Goal: Find specific page/section: Find specific page/section

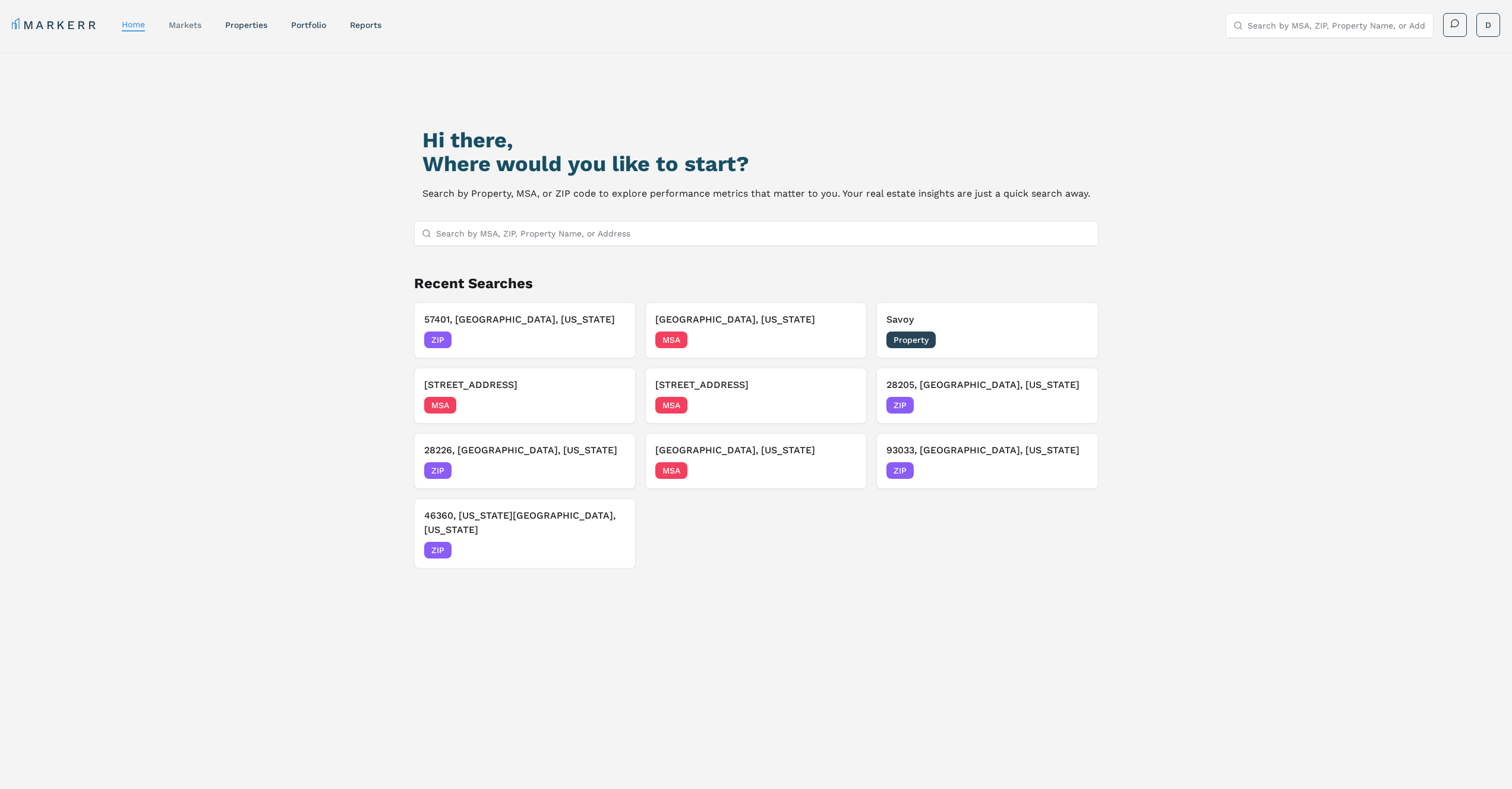
click at [188, 25] on link "markets" at bounding box center [185, 25] width 33 height 9
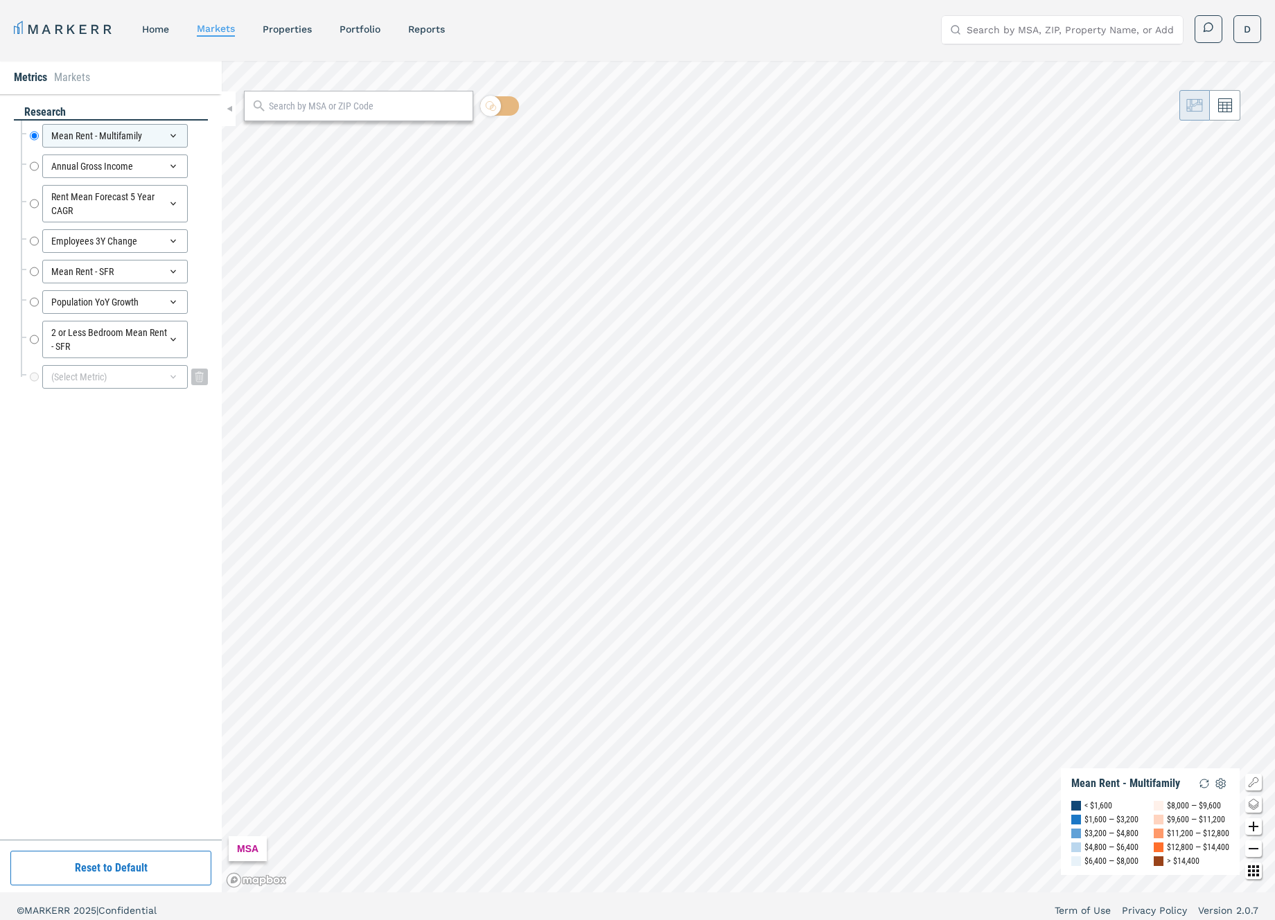
click at [112, 380] on div "(Select Metric)" at bounding box center [114, 377] width 145 height 24
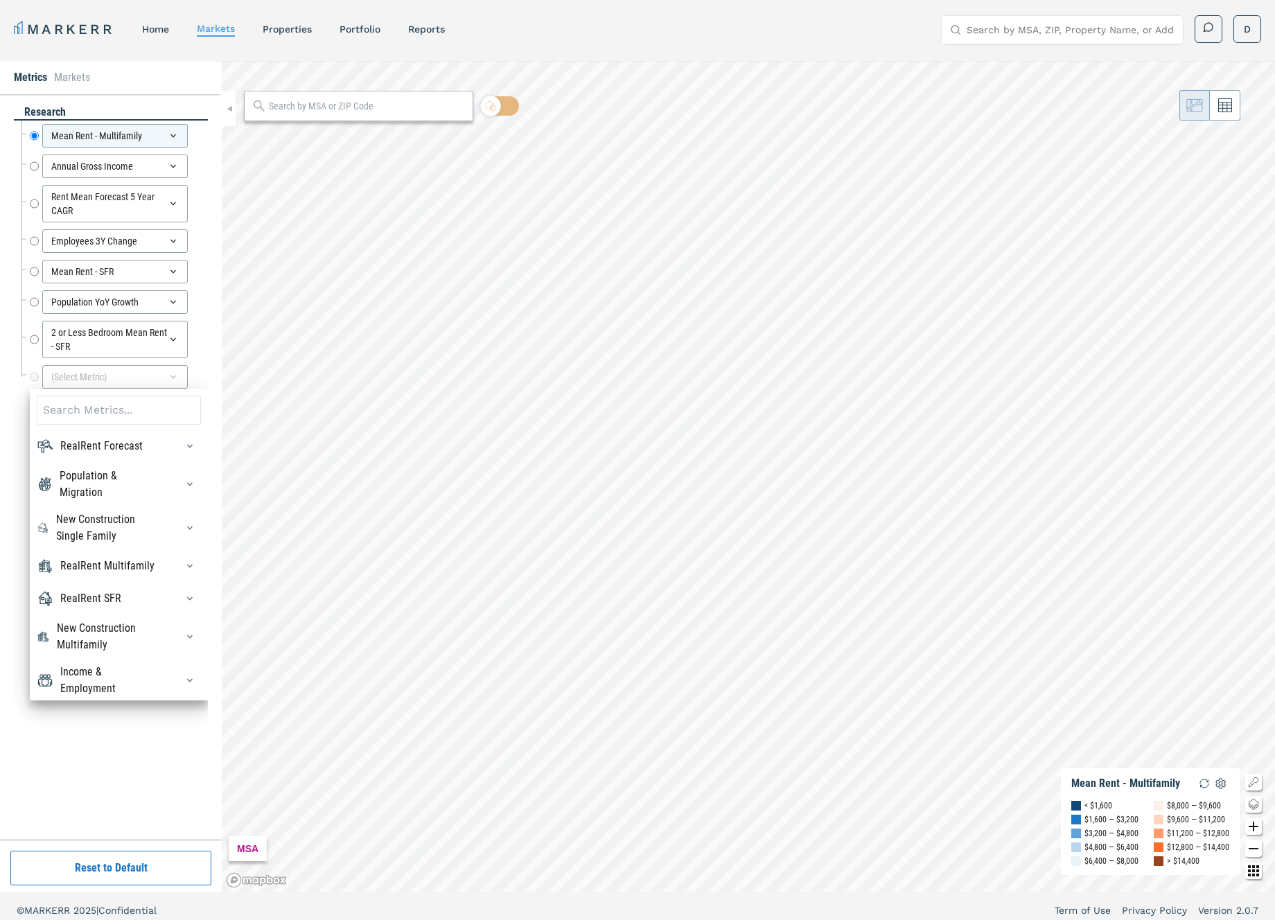
click at [112, 414] on input at bounding box center [119, 410] width 164 height 29
type input "t"
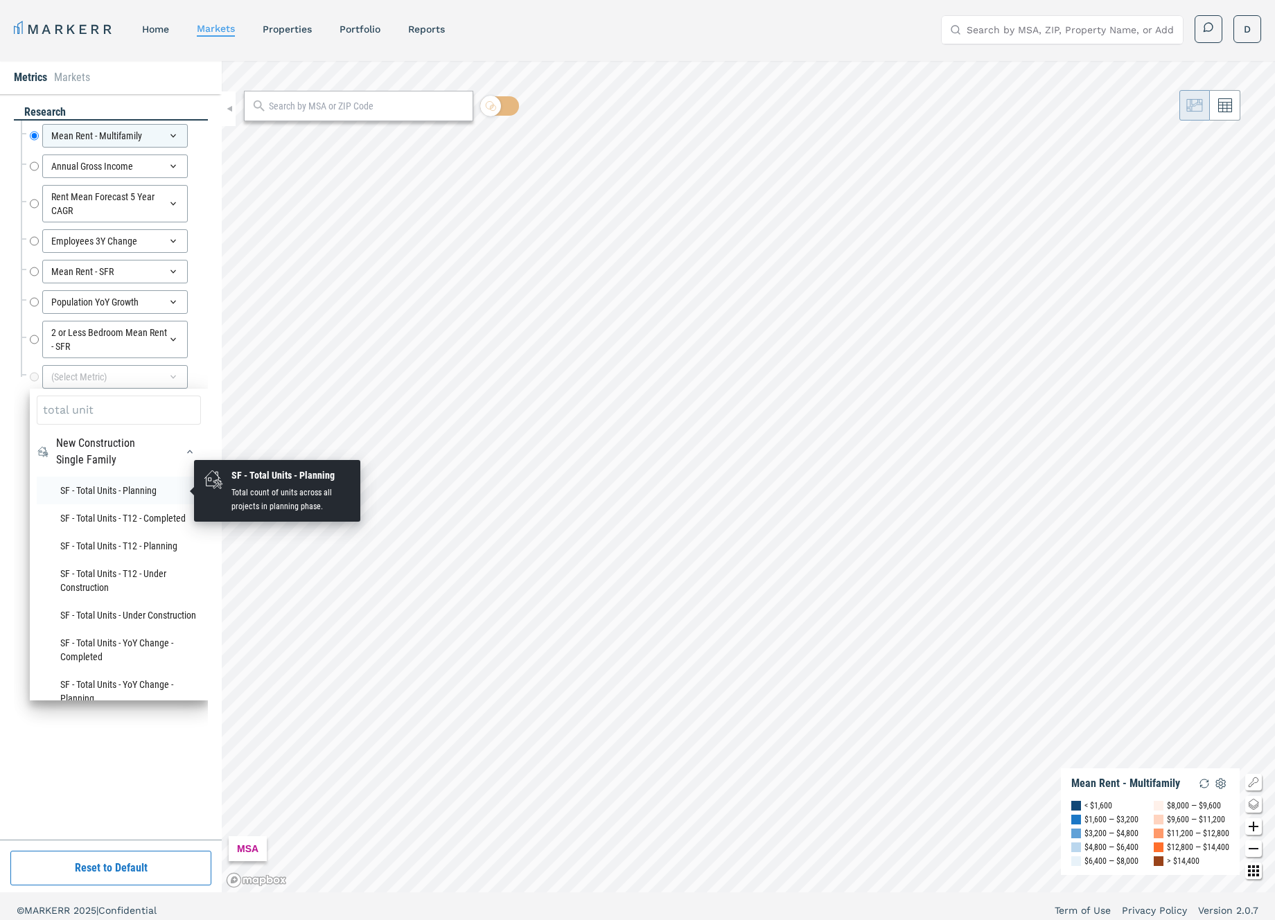
type input "total unit"
click at [119, 487] on li "SF - Total Units - Planning" at bounding box center [119, 491] width 164 height 28
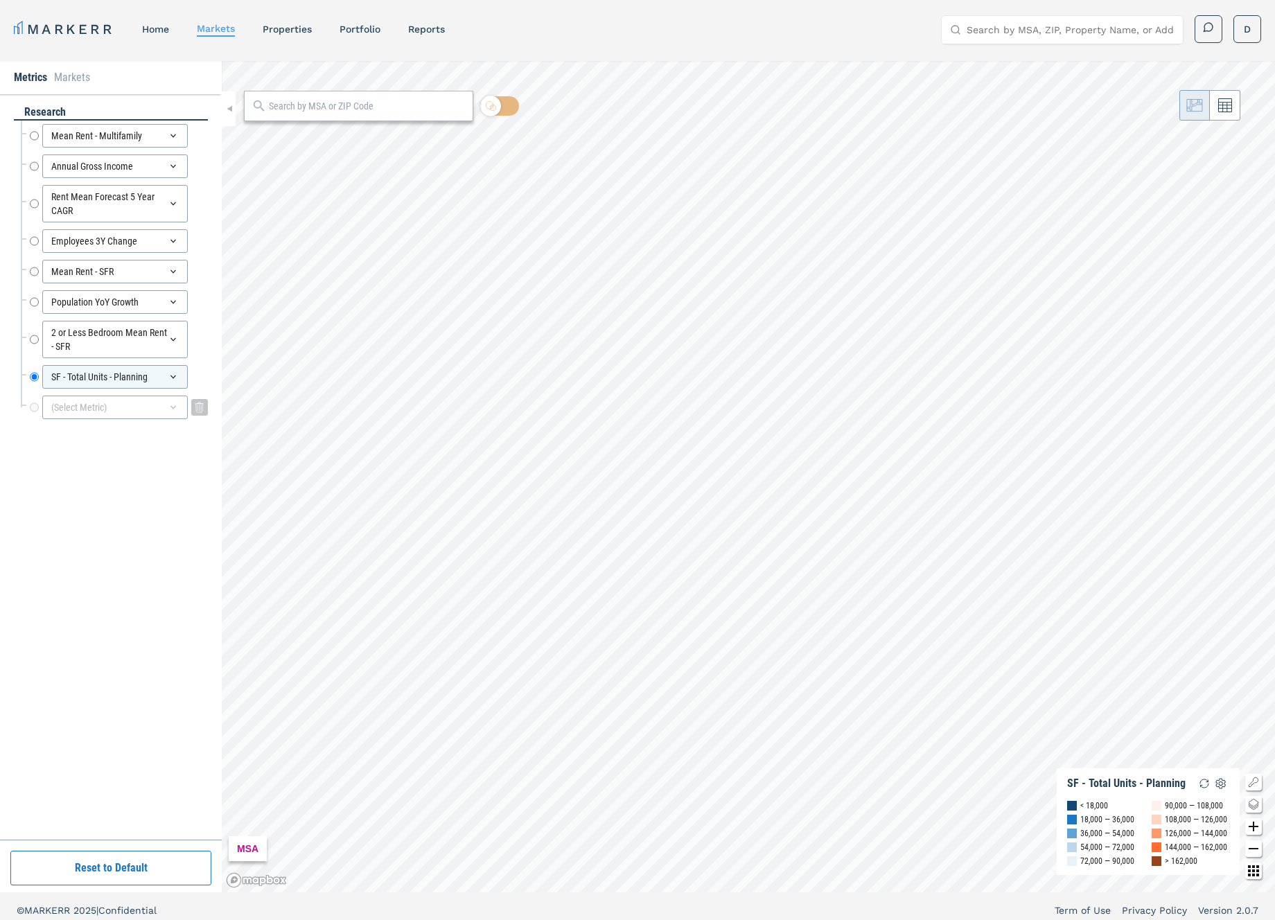
click at [137, 404] on div "(Select Metric)" at bounding box center [114, 408] width 145 height 24
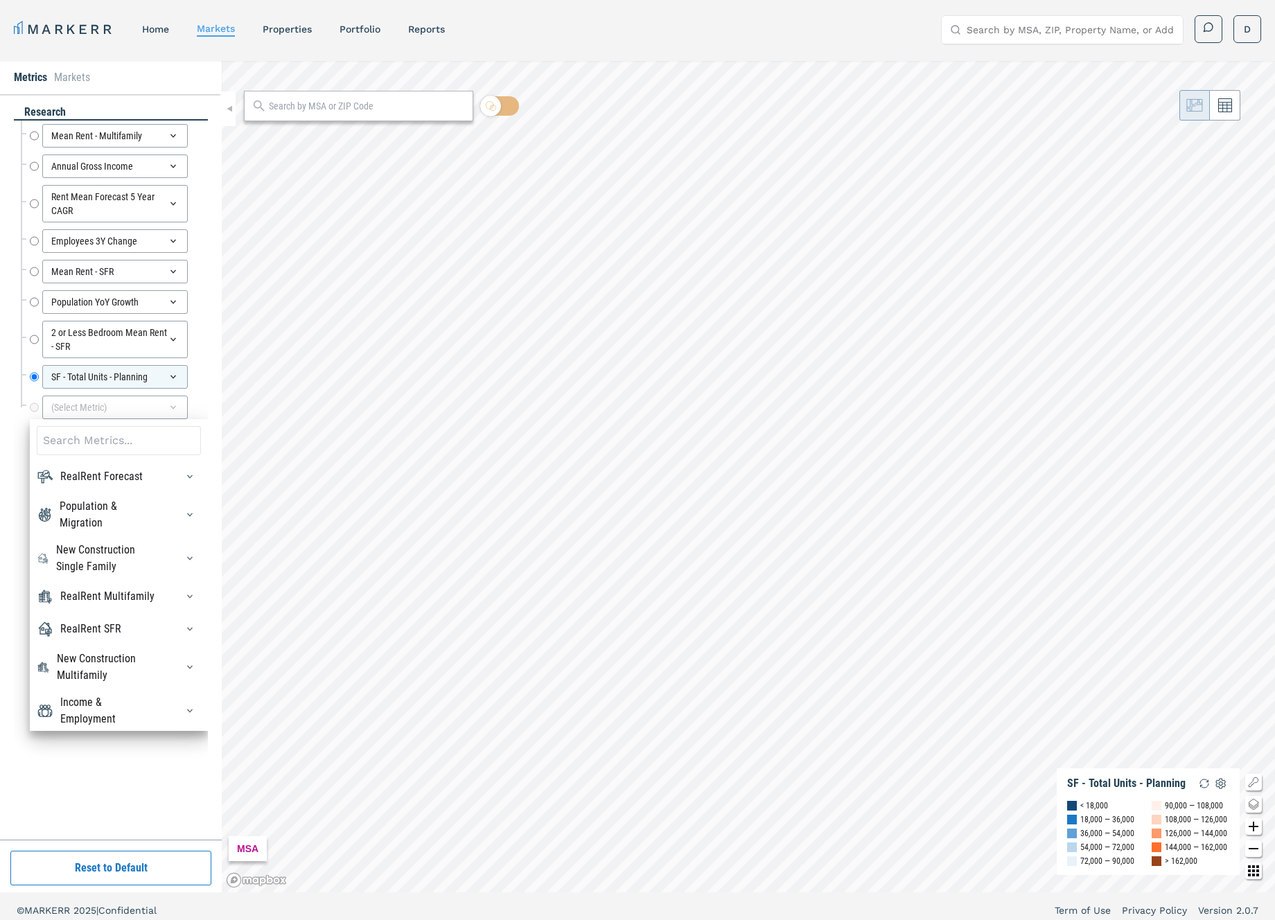
click at [123, 447] on input at bounding box center [119, 440] width 164 height 29
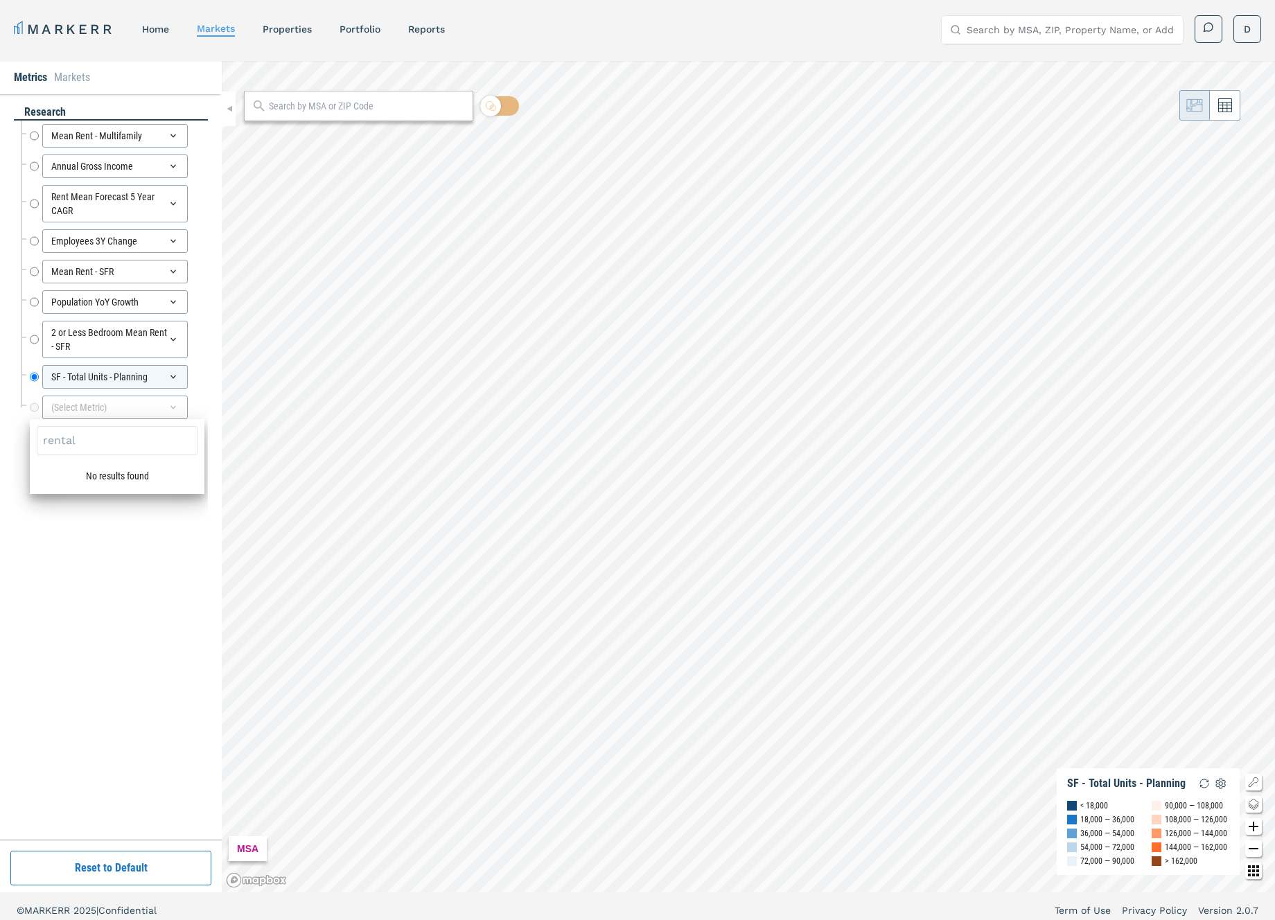
click at [111, 442] on input "rental" at bounding box center [117, 440] width 161 height 29
type input "rental"
click at [144, 377] on div "SF - Total Units - Planning" at bounding box center [114, 377] width 145 height 24
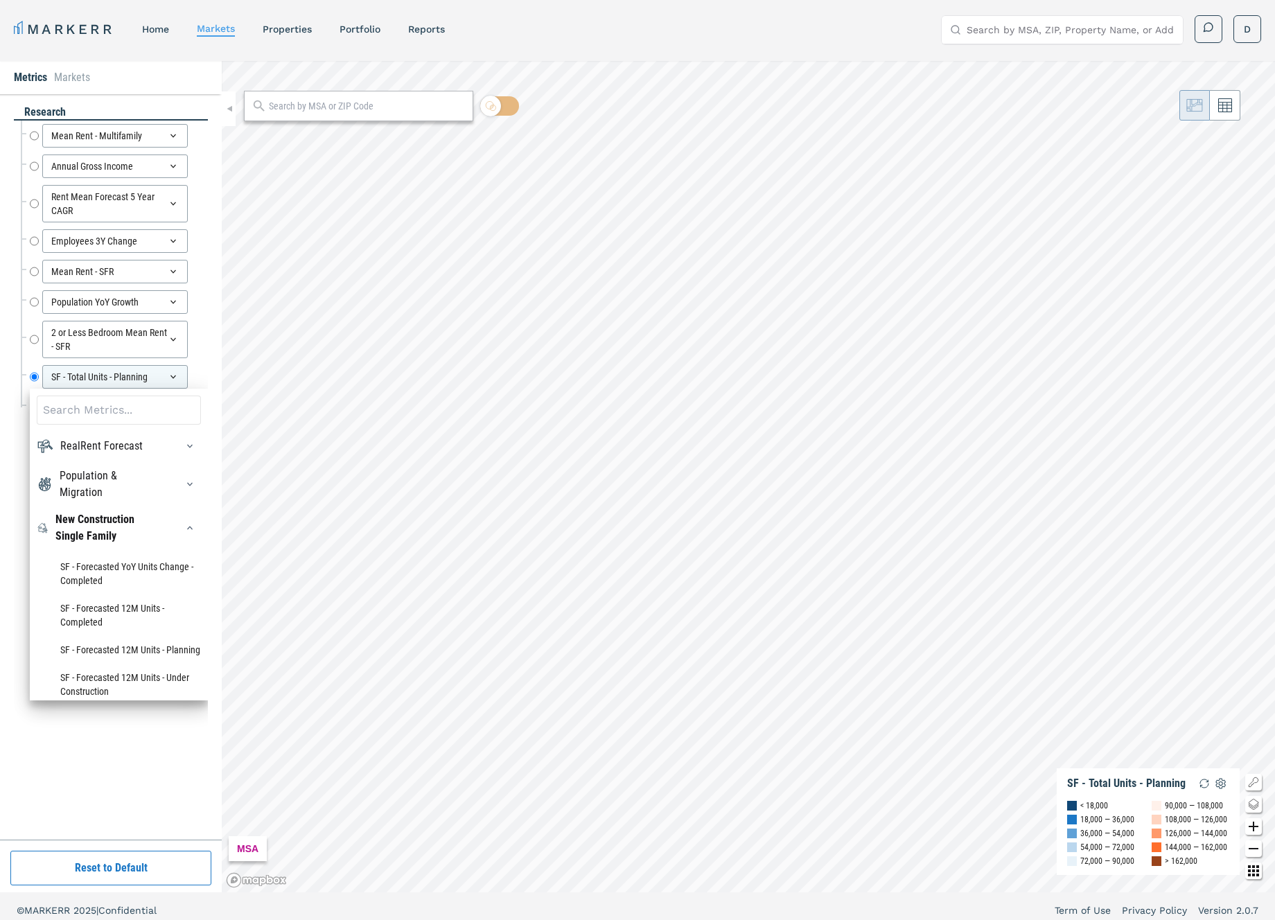
click at [114, 417] on input at bounding box center [119, 410] width 164 height 29
click at [123, 527] on div "New Construction Single Family" at bounding box center [107, 527] width 104 height 33
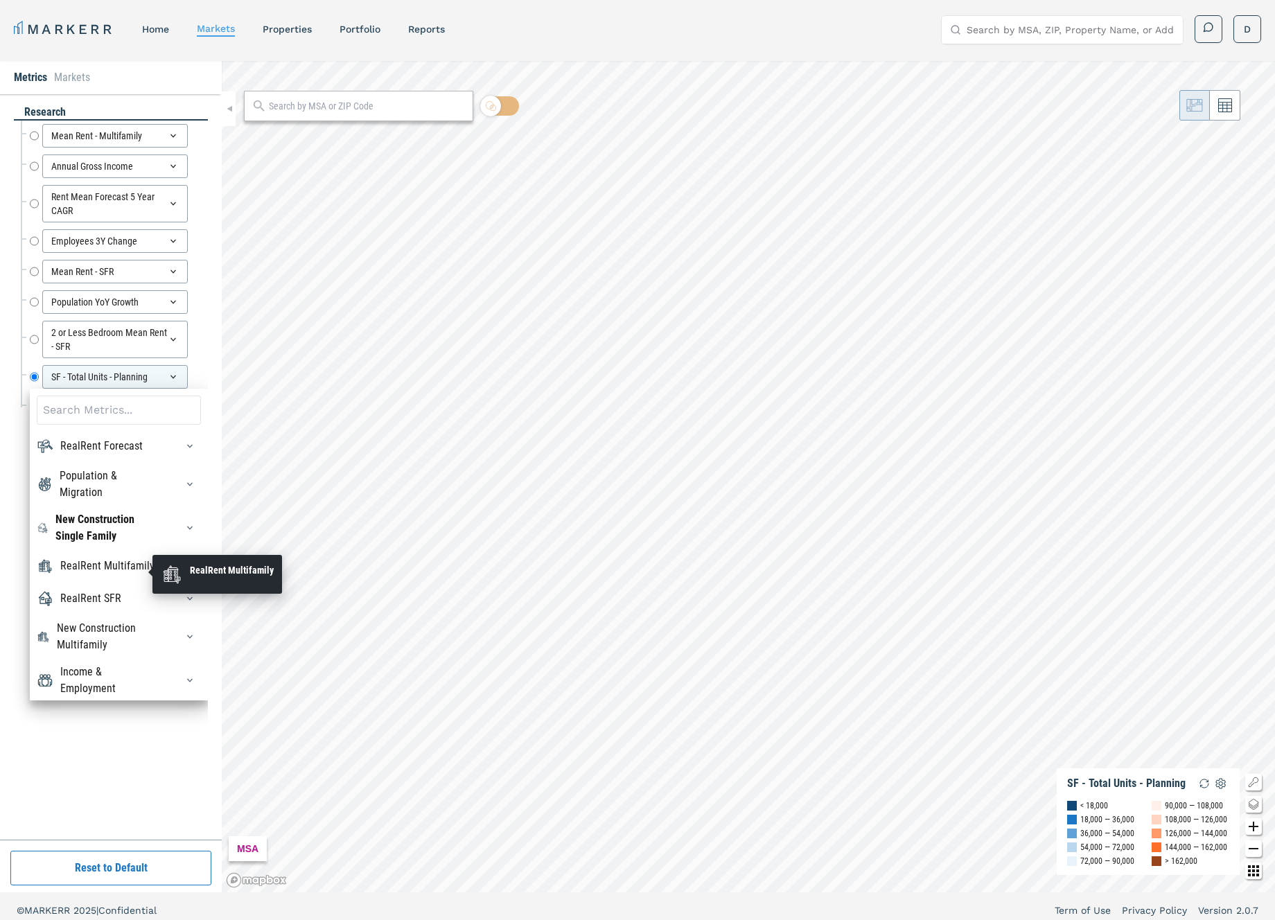
click at [138, 574] on div "RealRent Multifamily" at bounding box center [107, 566] width 94 height 17
click at [131, 574] on div "RealRent Multifamily" at bounding box center [107, 566] width 94 height 17
click at [135, 607] on div "RealRent SFR" at bounding box center [119, 598] width 164 height 22
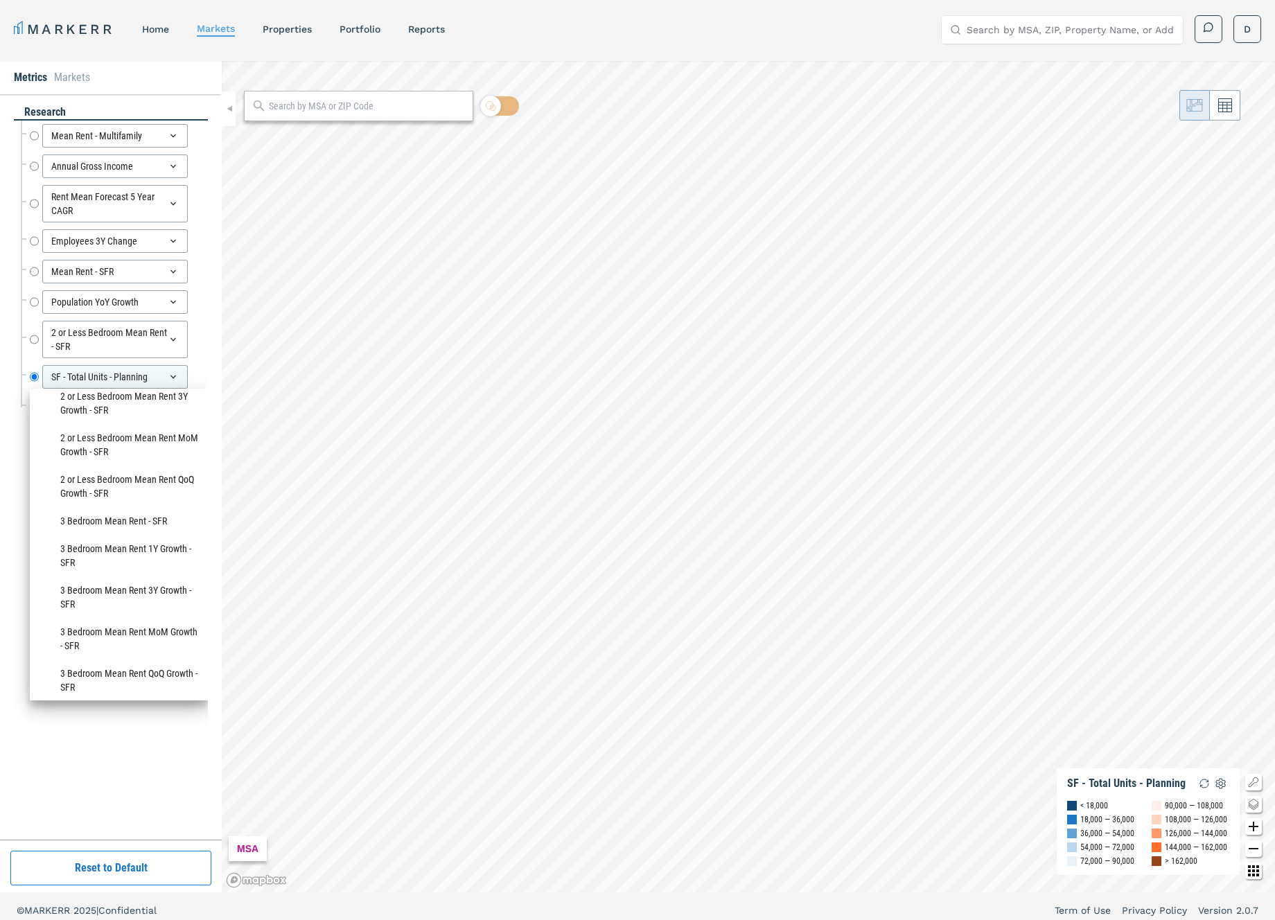
scroll to position [435, 0]
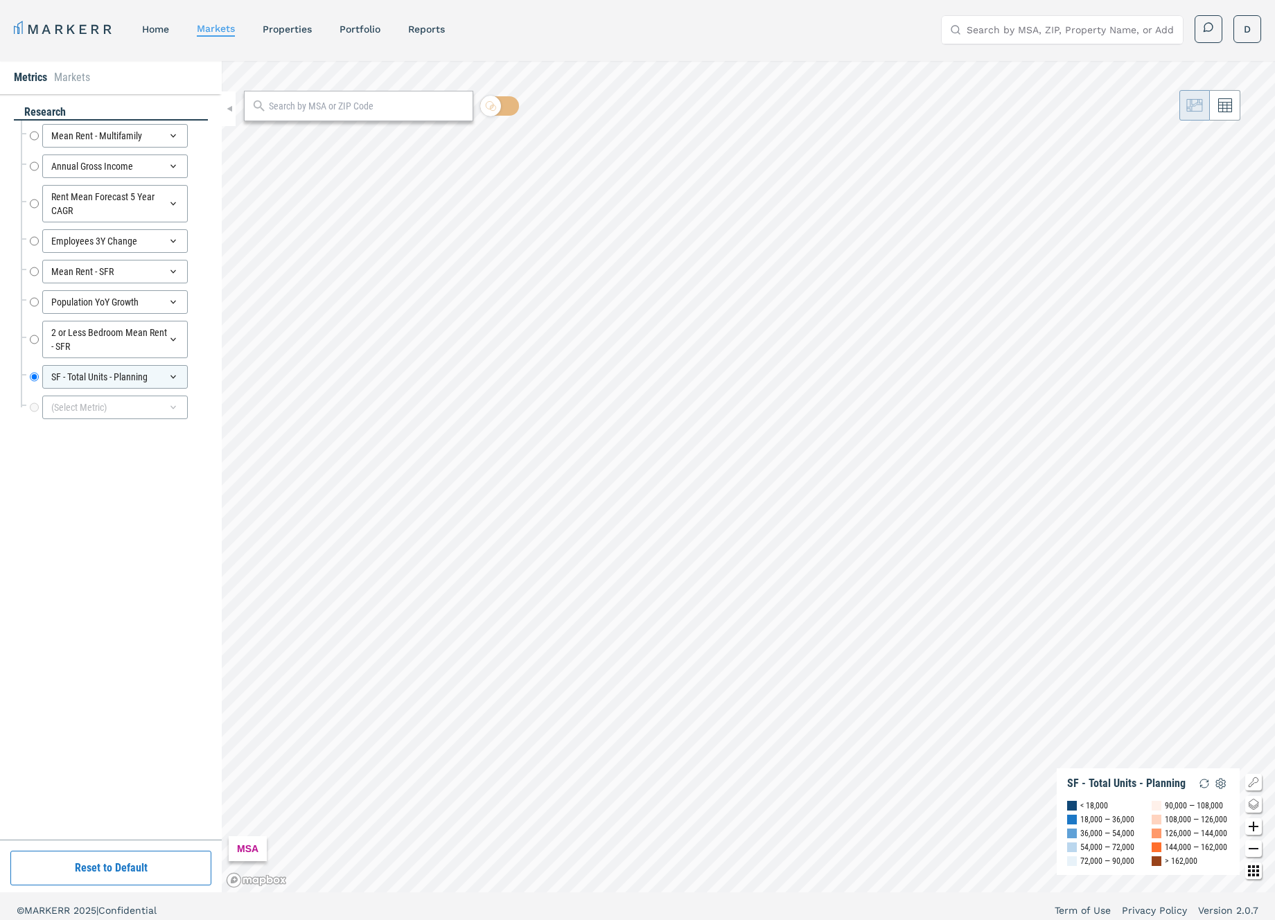
click at [154, 821] on div "research Mean Rent - Multifamily Mean Rent - Multifamily Annual Gross Income An…" at bounding box center [111, 467] width 194 height 725
